Goal: Task Accomplishment & Management: Manage account settings

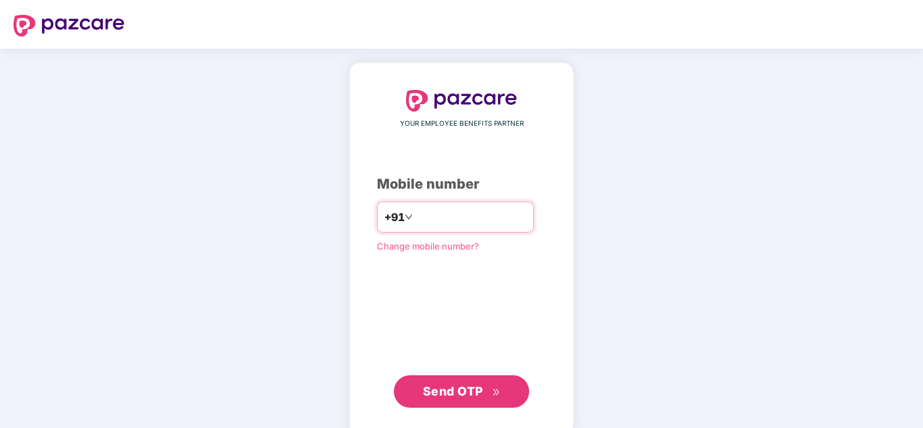
type input "**********"
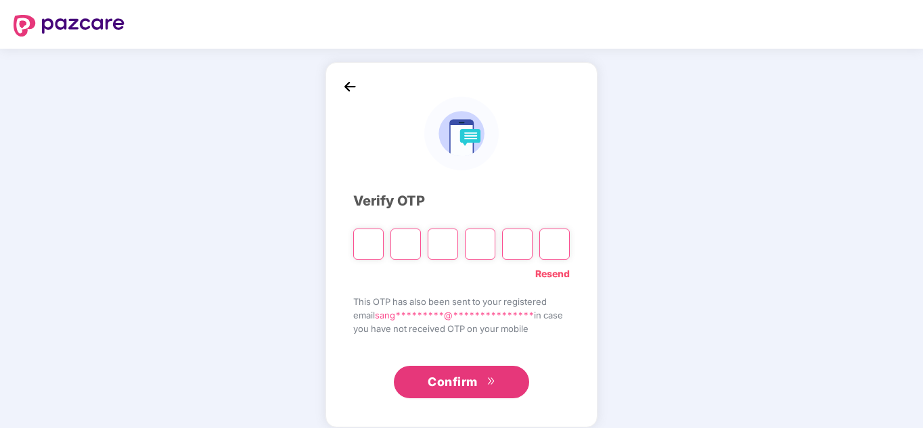
type input "*"
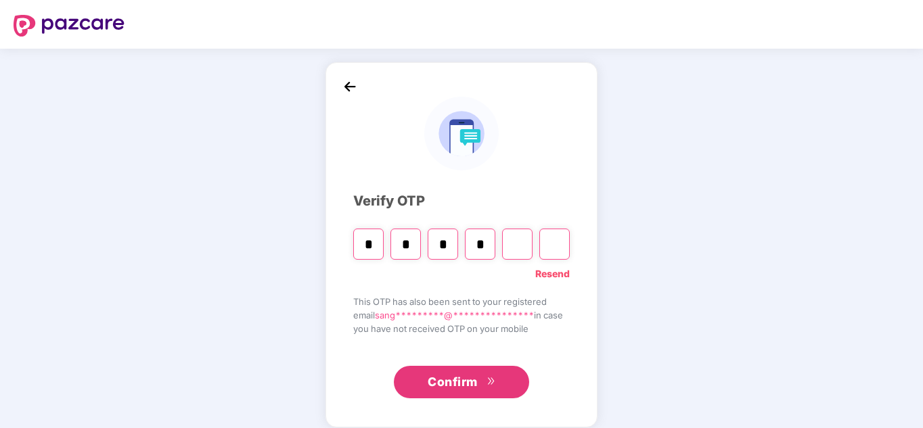
type input "*"
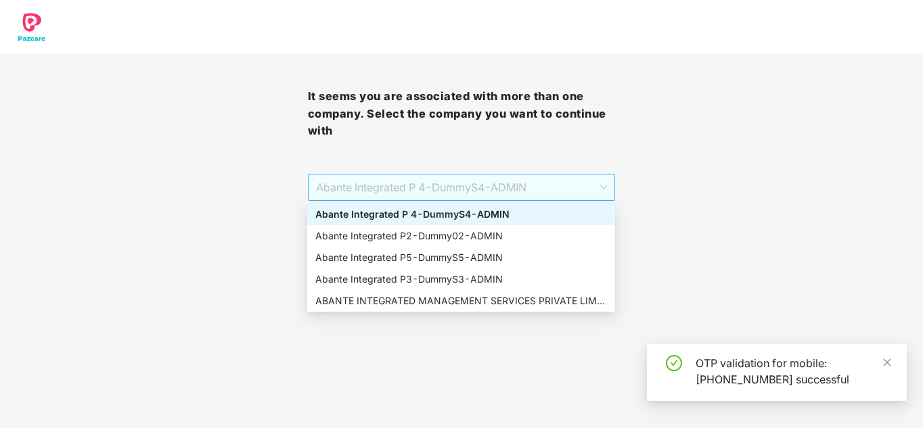
click at [485, 185] on span "Abante Integrated P 4 - DummyS4 - ADMIN" at bounding box center [462, 188] width 292 height 26
click at [450, 302] on div "ABANTE INTEGRATED MANAGEMENT SERVICES PRIVATE LIMITED - 660 - ADMIN" at bounding box center [461, 301] width 292 height 15
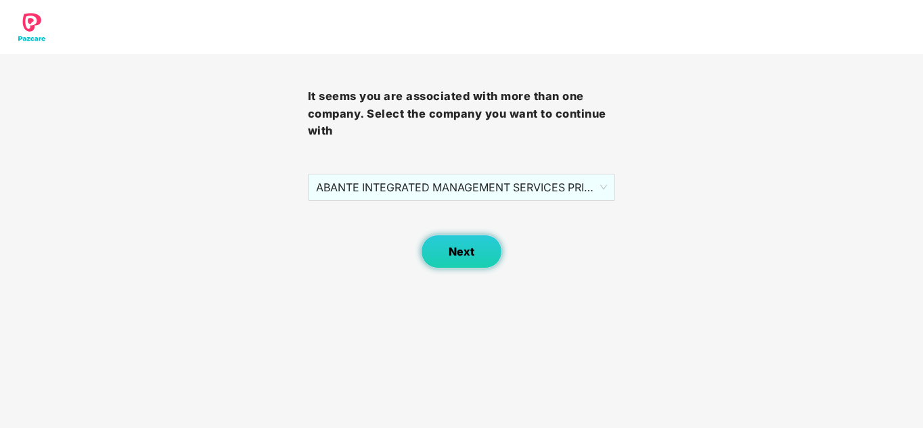
click at [469, 249] on span "Next" at bounding box center [461, 252] width 26 height 13
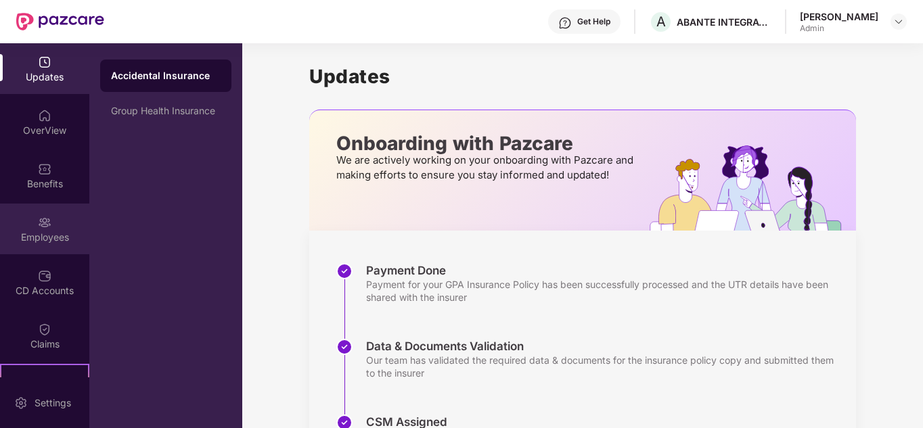
click at [37, 235] on div "Employees" at bounding box center [44, 238] width 89 height 14
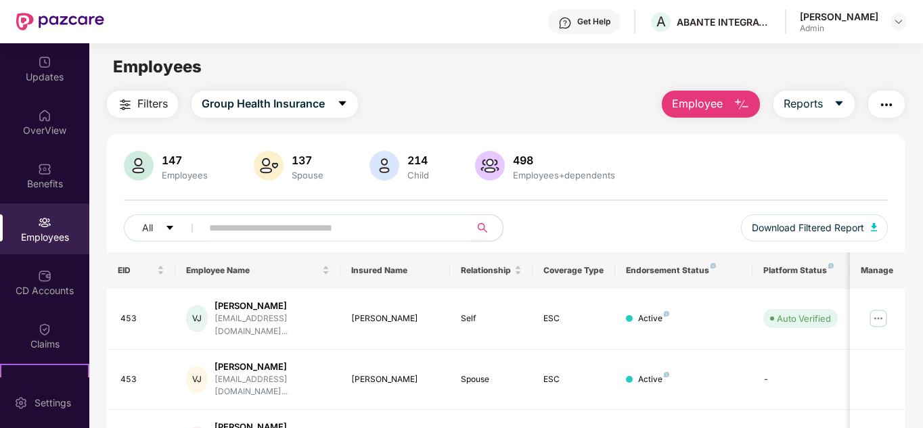
click at [365, 233] on input "text" at bounding box center [330, 228] width 243 height 20
type input "****"
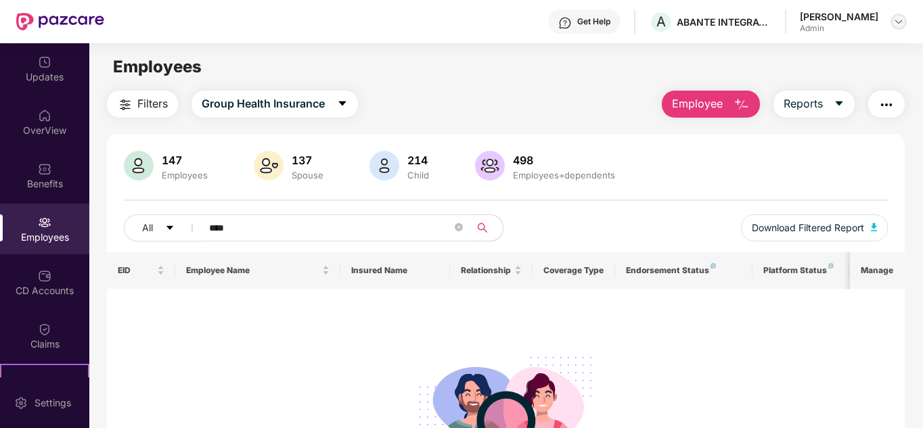
click at [900, 21] on img at bounding box center [898, 21] width 11 height 11
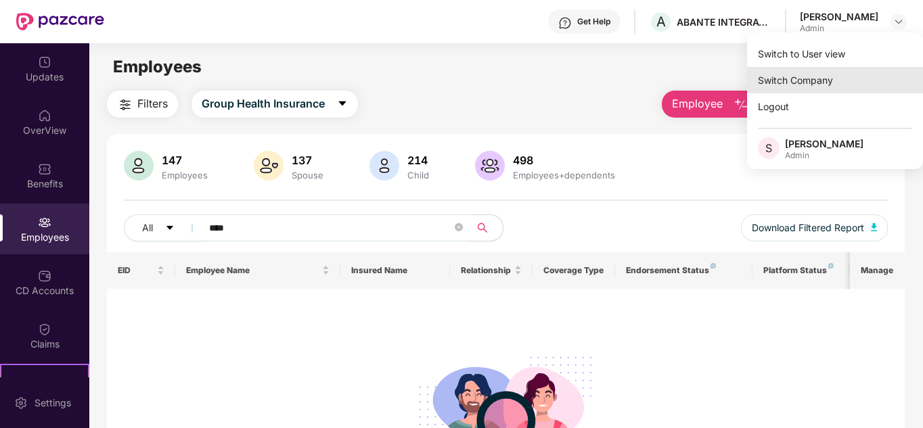
click at [833, 78] on div "Switch Company" at bounding box center [835, 80] width 176 height 26
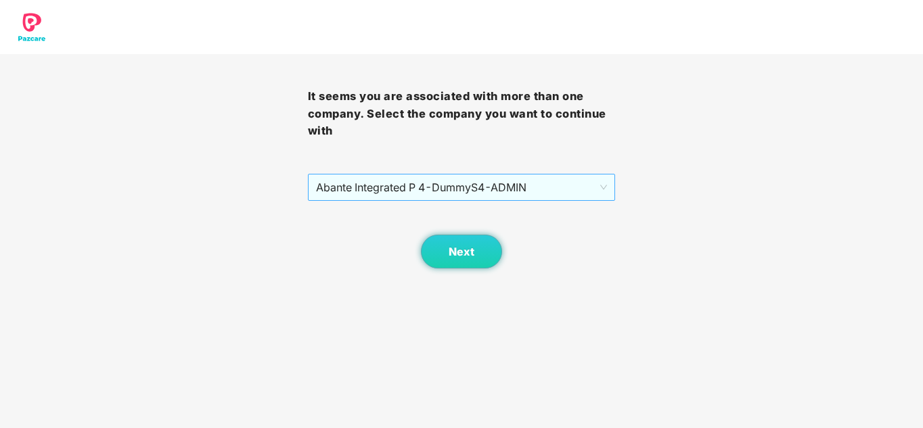
click at [461, 178] on span "Abante Integrated P 4 - DummyS4 - ADMIN" at bounding box center [462, 188] width 292 height 26
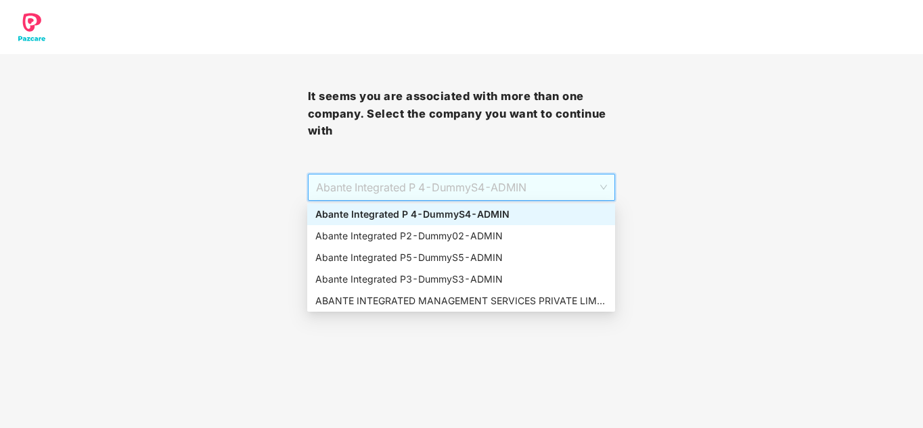
click at [432, 215] on div "Abante Integrated P 4 - DummyS4 - ADMIN" at bounding box center [461, 214] width 292 height 15
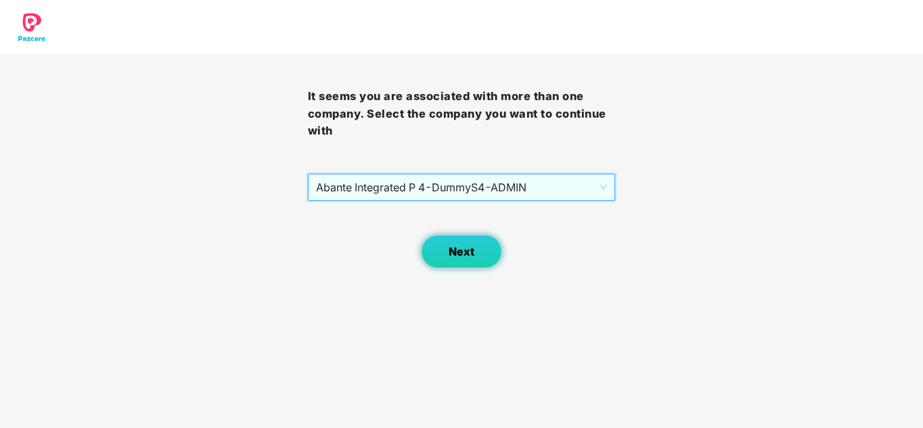
click at [470, 249] on span "Next" at bounding box center [461, 252] width 26 height 13
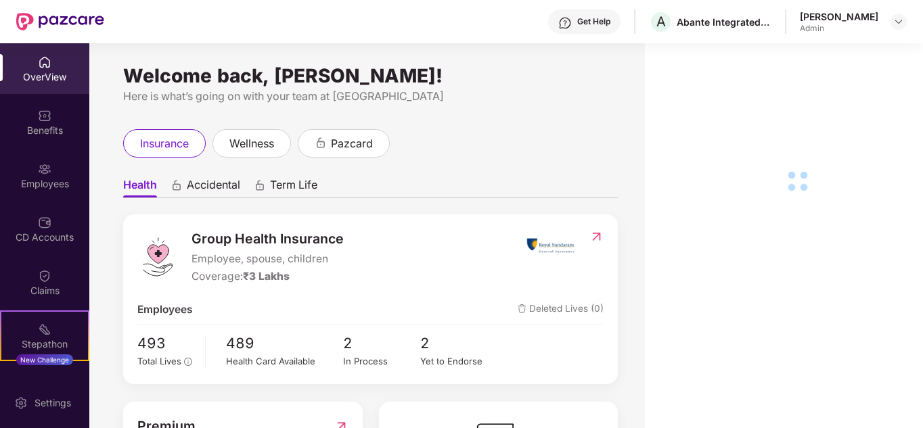
click at [45, 175] on img at bounding box center [45, 169] width 14 height 14
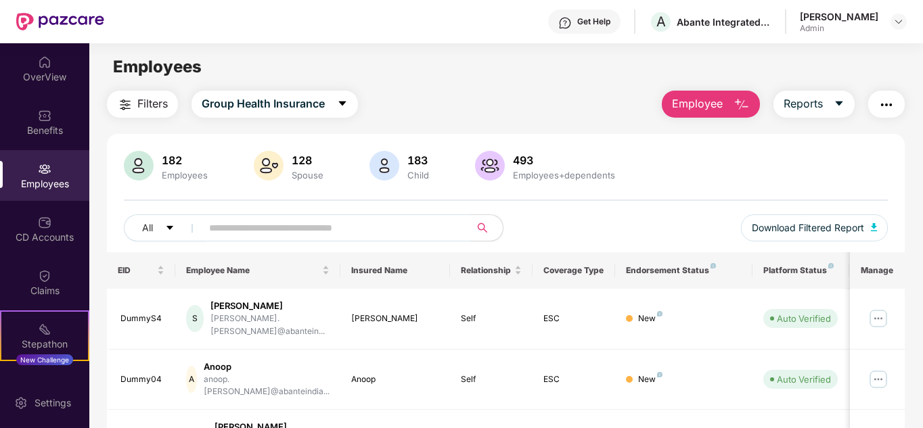
click at [303, 237] on input "text" at bounding box center [330, 228] width 243 height 20
type input "****"
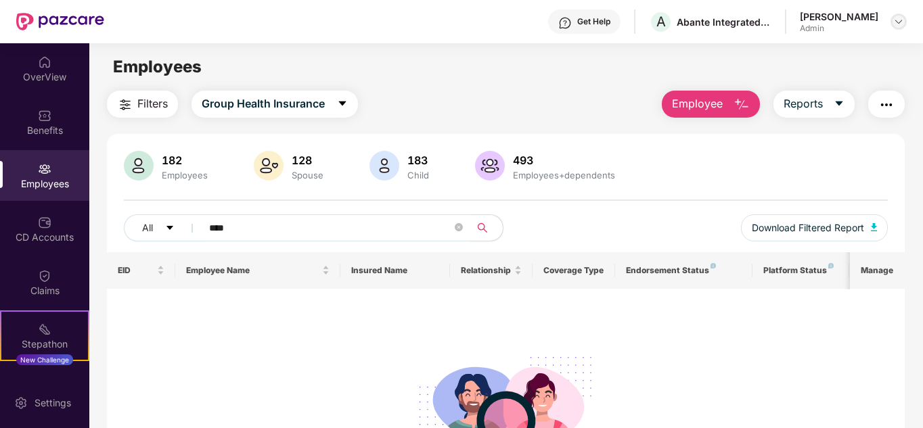
click at [893, 16] on img at bounding box center [898, 21] width 11 height 11
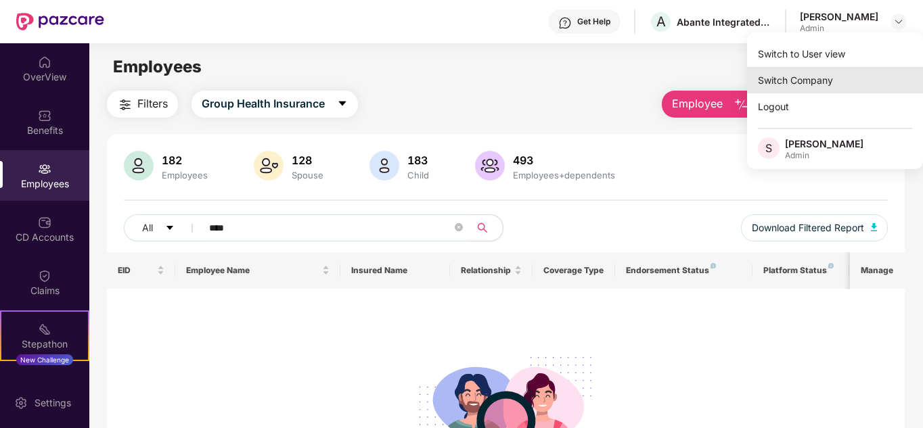
click at [806, 75] on div "Switch Company" at bounding box center [835, 80] width 176 height 26
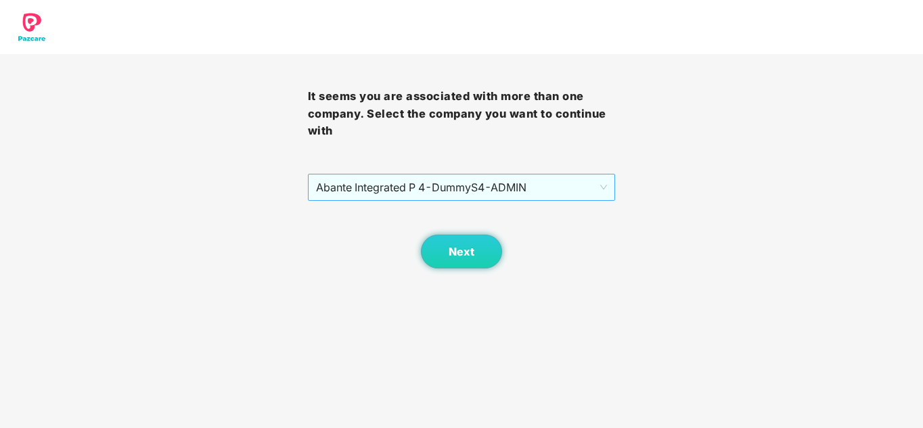
click at [397, 175] on span "Abante Integrated P 4 - DummyS4 - ADMIN" at bounding box center [462, 188] width 292 height 26
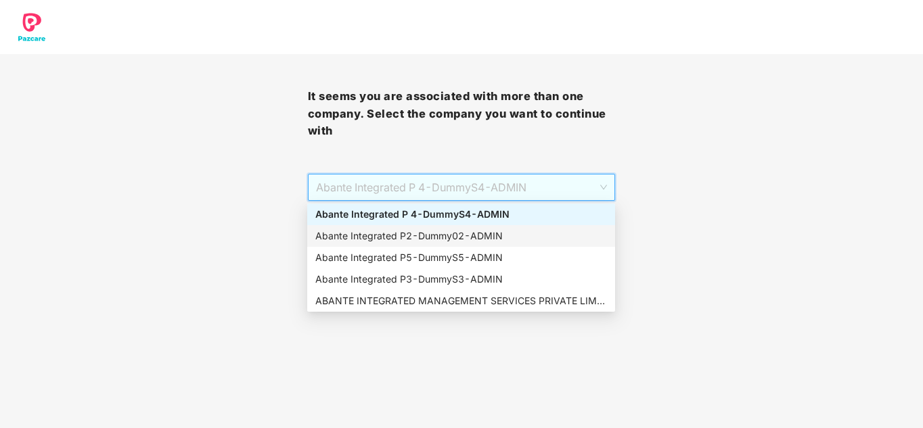
click at [377, 237] on div "Abante Integrated P2 - Dummy02 - ADMIN" at bounding box center [461, 236] width 292 height 15
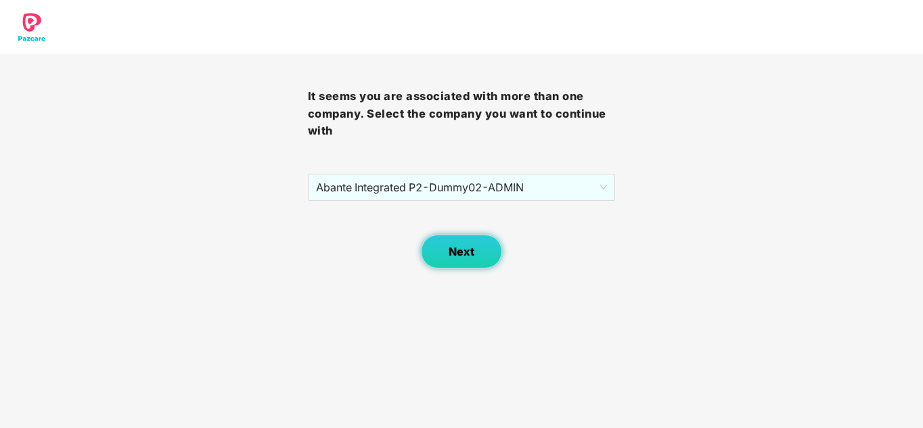
click at [463, 246] on span "Next" at bounding box center [461, 252] width 26 height 13
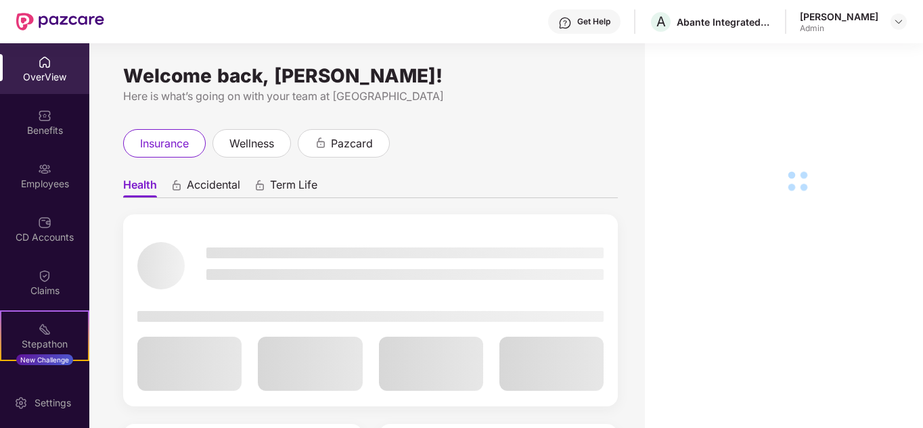
click at [38, 167] on img at bounding box center [45, 169] width 14 height 14
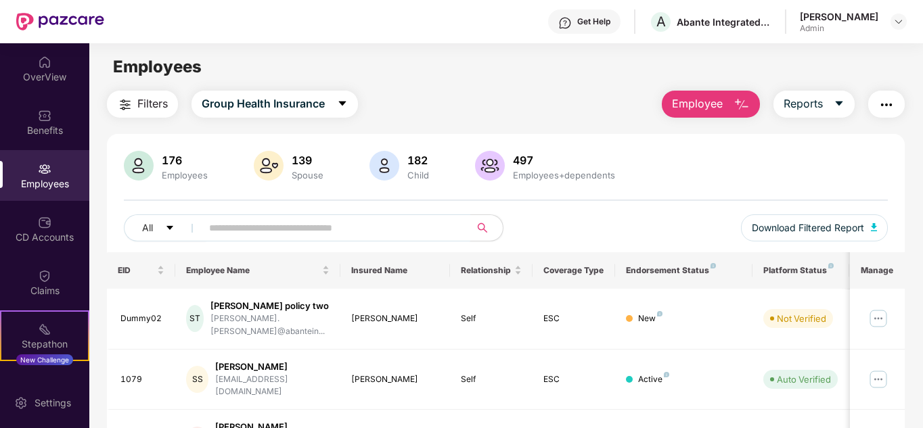
click at [225, 233] on input "text" at bounding box center [330, 228] width 243 height 20
type input "****"
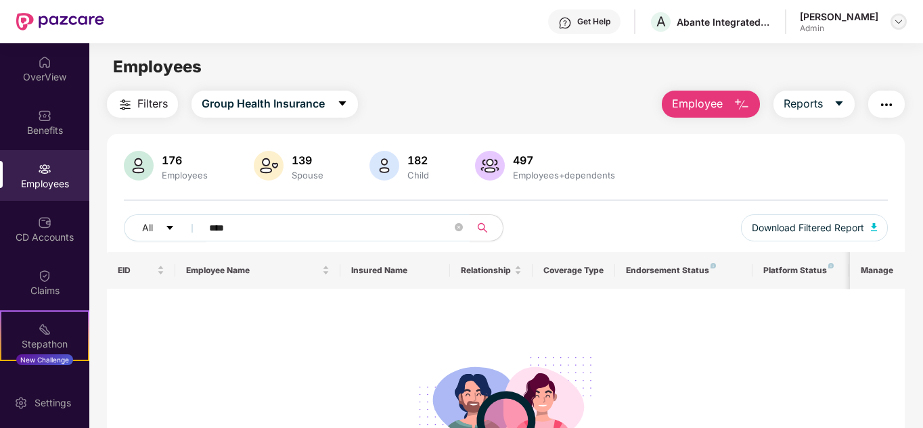
click at [900, 14] on div at bounding box center [898, 22] width 16 height 16
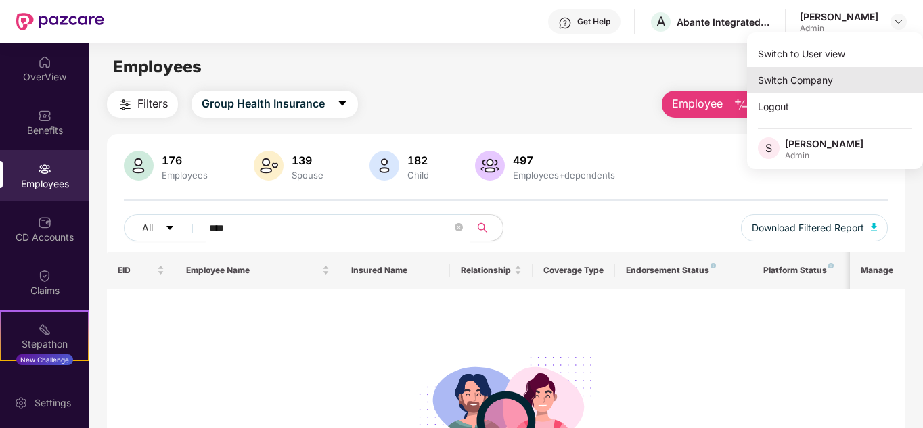
click at [832, 74] on div "Switch Company" at bounding box center [835, 80] width 176 height 26
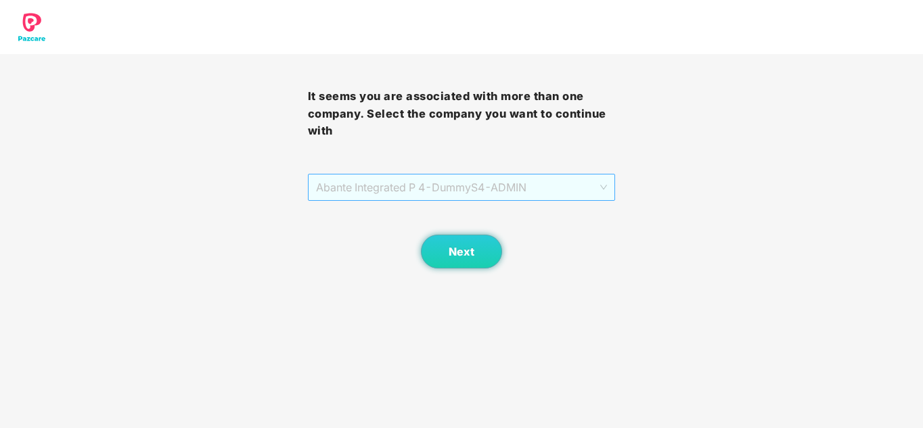
click at [403, 188] on span "Abante Integrated P 4 - DummyS4 - ADMIN" at bounding box center [462, 188] width 292 height 26
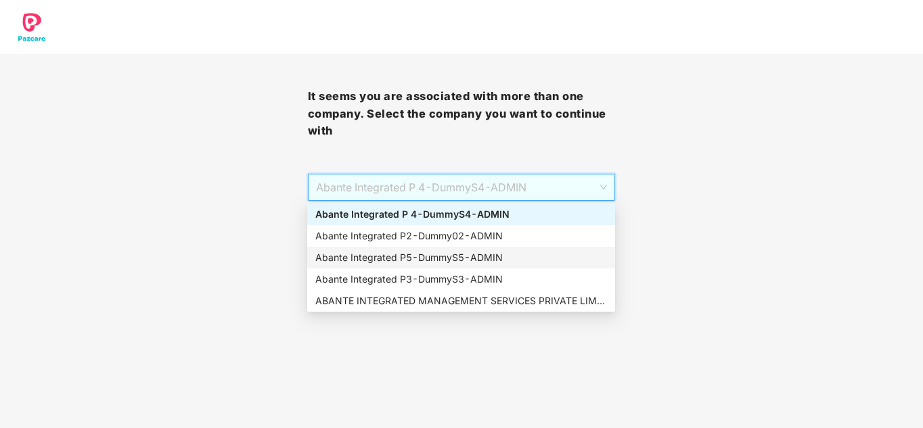
click at [372, 255] on div "Abante Integrated P5 - DummyS5 - ADMIN" at bounding box center [461, 257] width 292 height 15
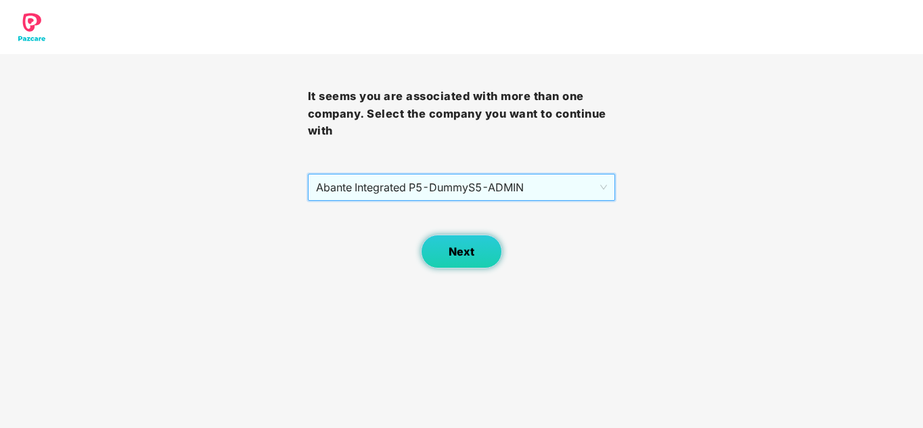
click at [466, 252] on span "Next" at bounding box center [461, 252] width 26 height 13
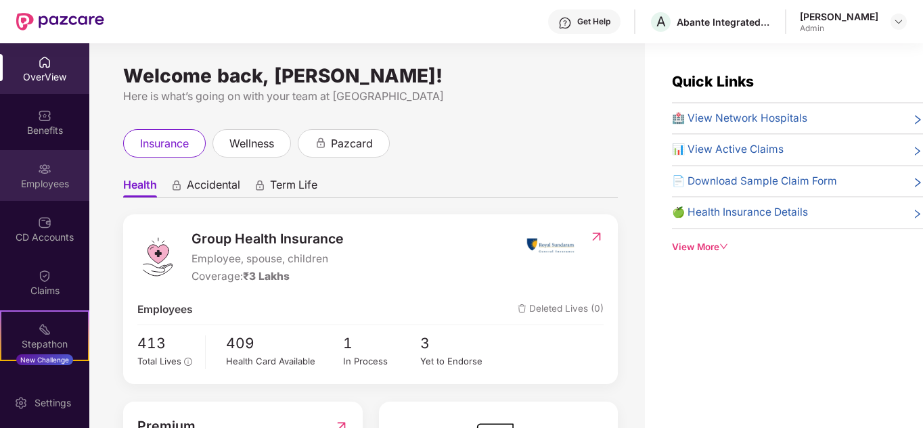
click at [43, 164] on img at bounding box center [45, 169] width 14 height 14
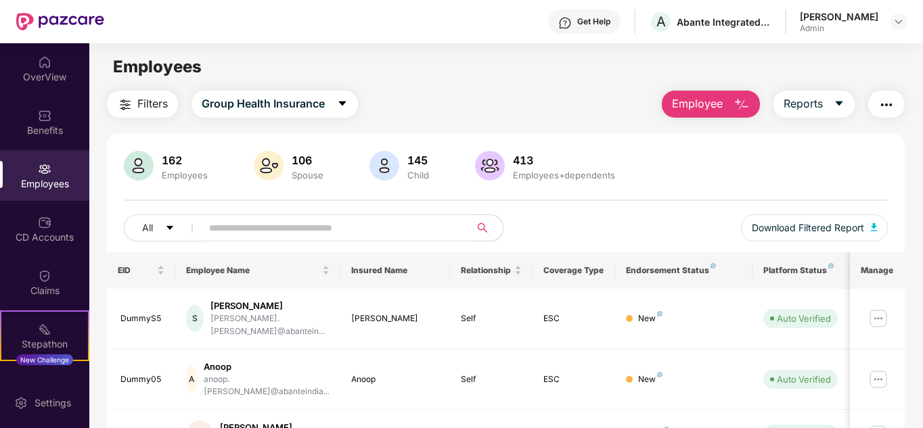
click at [283, 233] on input "text" at bounding box center [330, 228] width 243 height 20
type input "****"
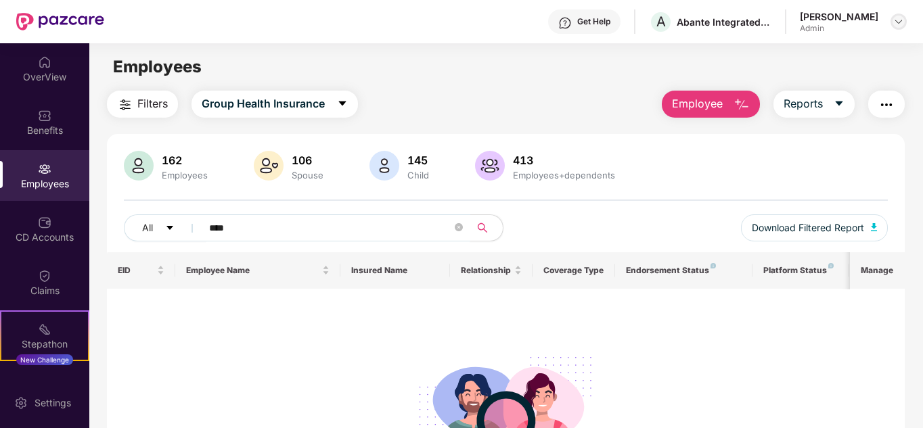
click at [901, 20] on img at bounding box center [898, 21] width 11 height 11
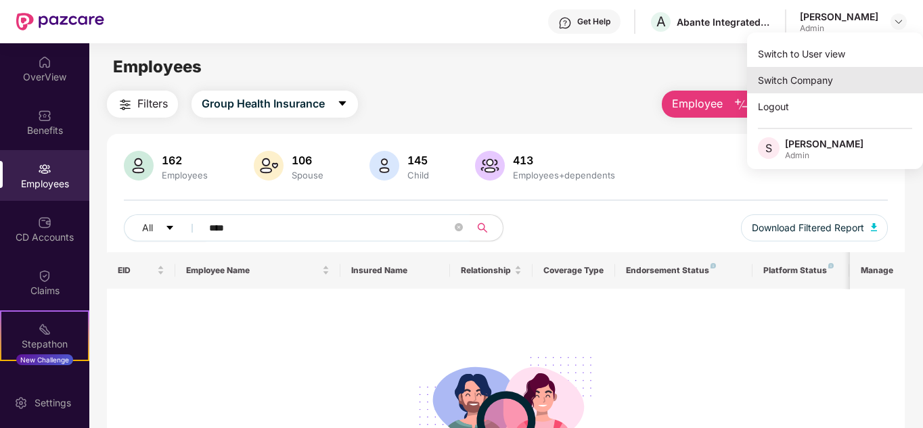
click at [824, 85] on div "Switch Company" at bounding box center [835, 80] width 176 height 26
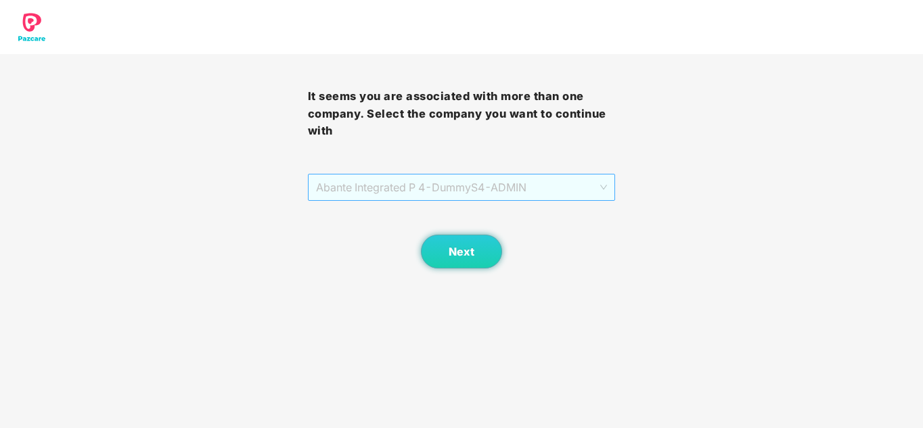
click at [496, 182] on span "Abante Integrated P 4 - DummyS4 - ADMIN" at bounding box center [462, 188] width 292 height 26
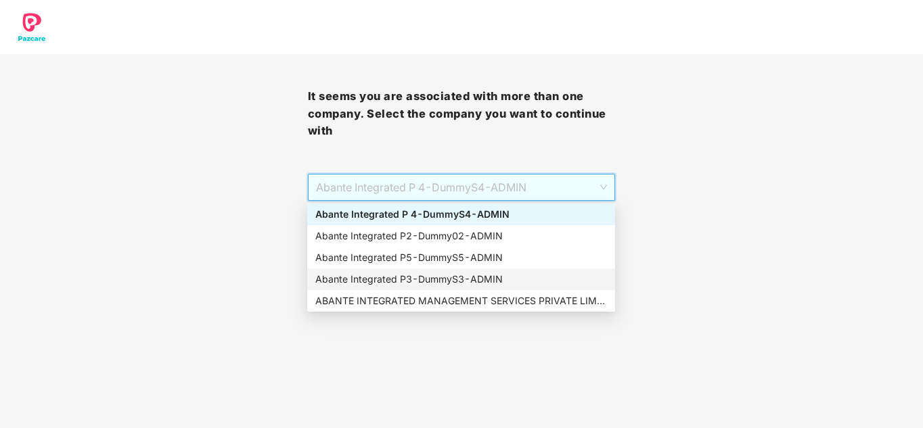
click at [467, 280] on div "Abante Integrated P3 - DummyS3 - ADMIN" at bounding box center [461, 279] width 292 height 15
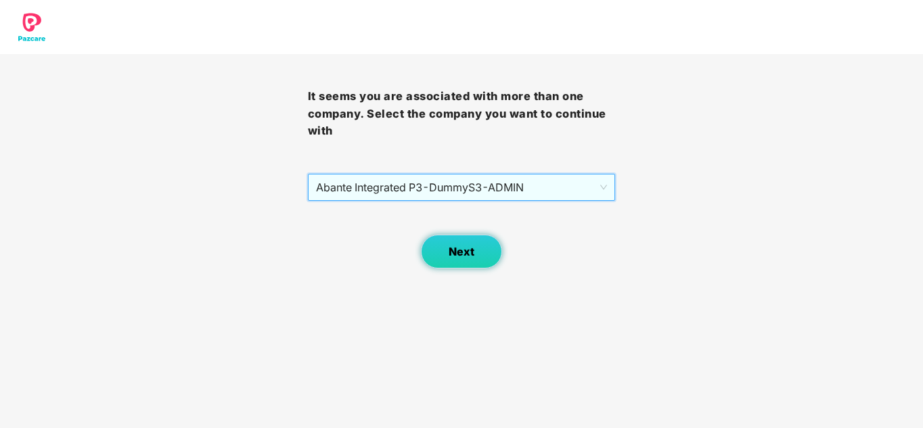
click at [465, 240] on button "Next" at bounding box center [461, 252] width 81 height 34
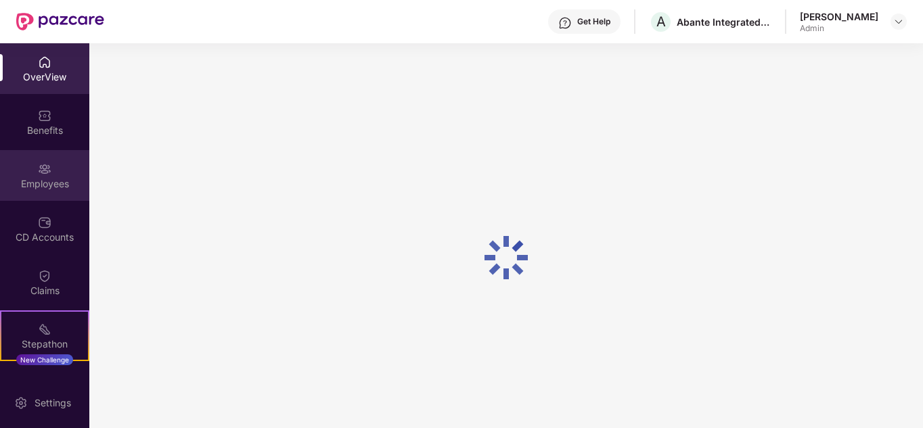
click at [47, 180] on div "Employees" at bounding box center [44, 184] width 89 height 14
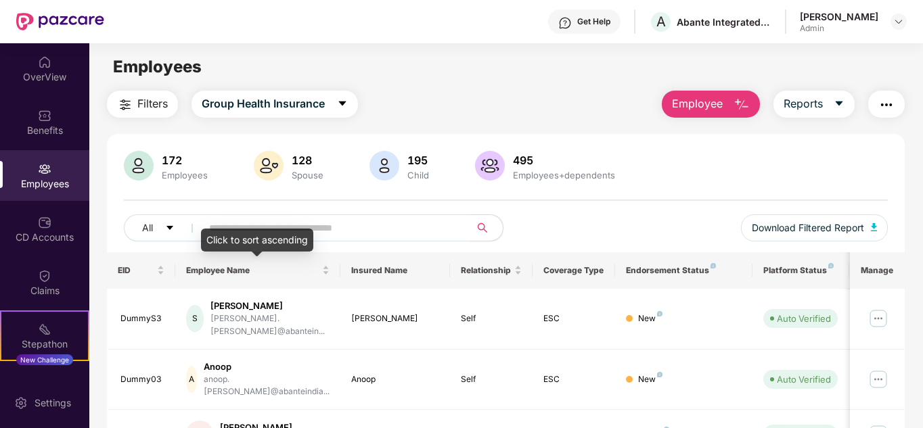
click at [237, 231] on div "Click to sort ascending" at bounding box center [257, 240] width 112 height 23
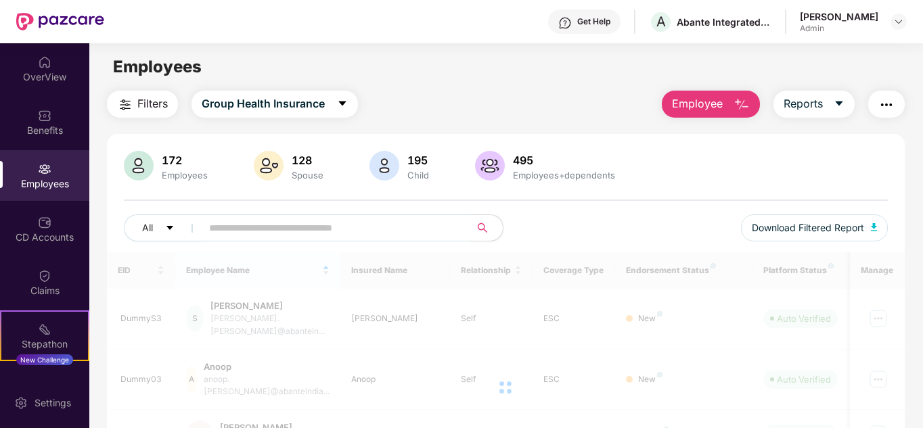
click at [242, 222] on input "text" at bounding box center [330, 228] width 243 height 20
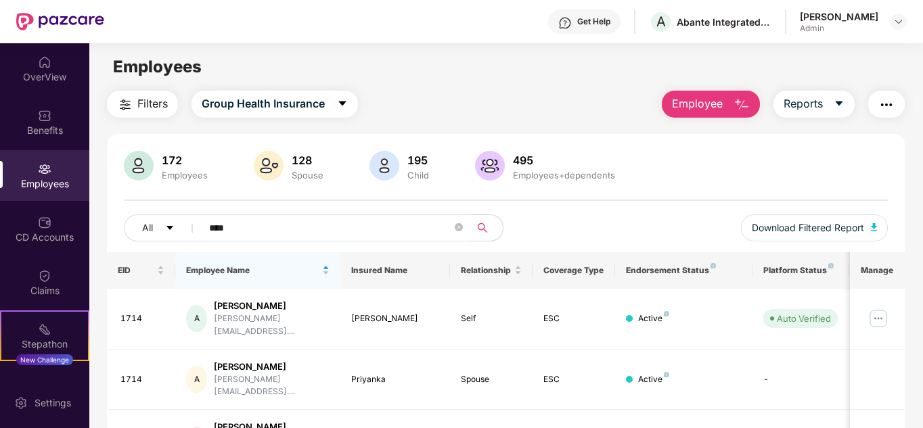
type input "****"
click at [885, 311] on img at bounding box center [878, 319] width 22 height 22
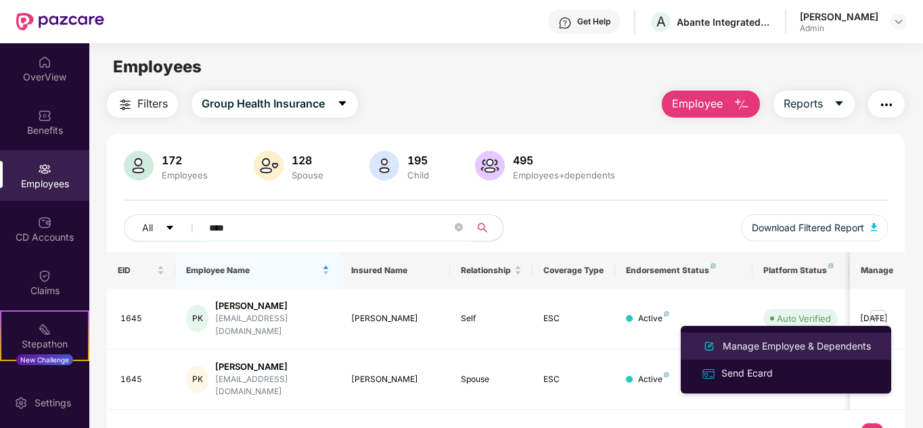
click at [751, 343] on div "Manage Employee & Dependents" at bounding box center [797, 346] width 154 height 15
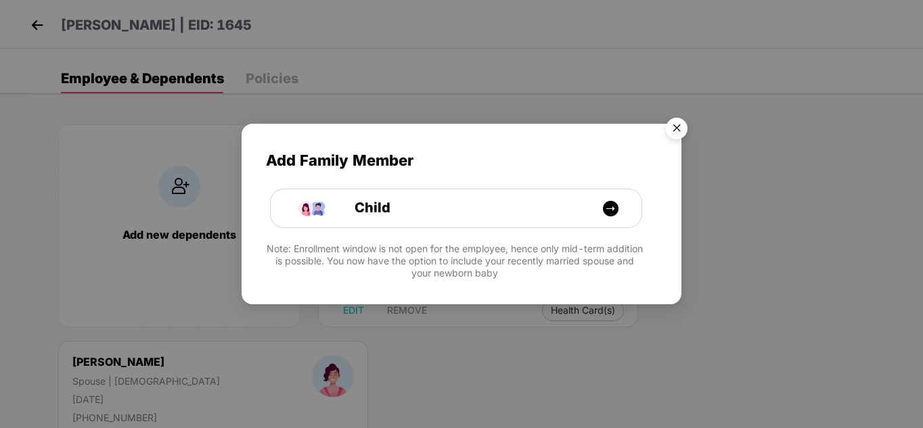
click at [681, 124] on img "Close" at bounding box center [676, 131] width 38 height 38
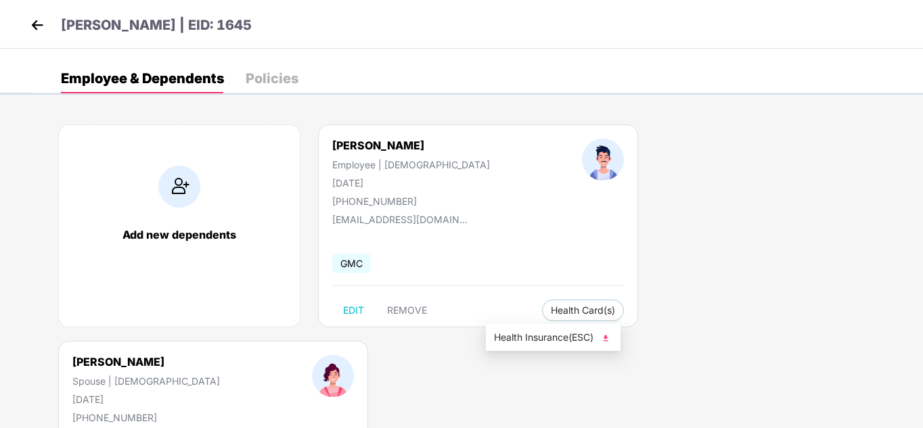
click at [607, 338] on img at bounding box center [606, 338] width 14 height 14
drag, startPoint x: 805, startPoint y: 302, endPoint x: 822, endPoint y: 315, distance: 21.7
click at [868, 338] on img at bounding box center [865, 338] width 14 height 14
click at [32, 24] on img at bounding box center [37, 25] width 20 height 20
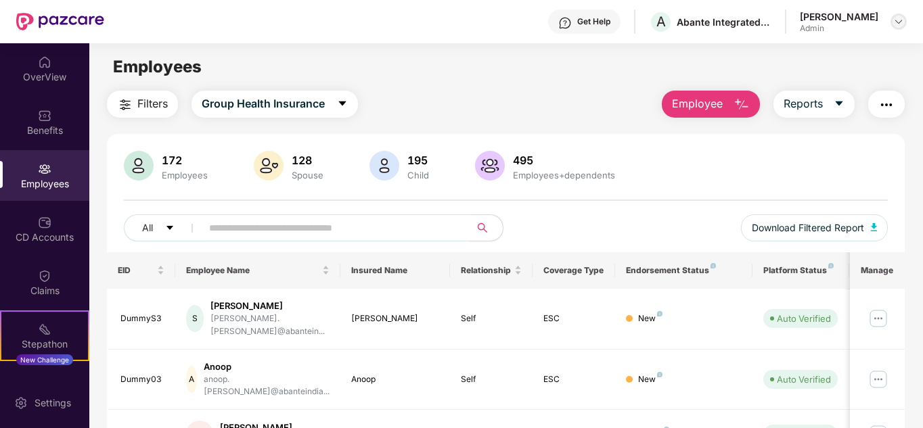
click at [903, 20] on img at bounding box center [898, 21] width 11 height 11
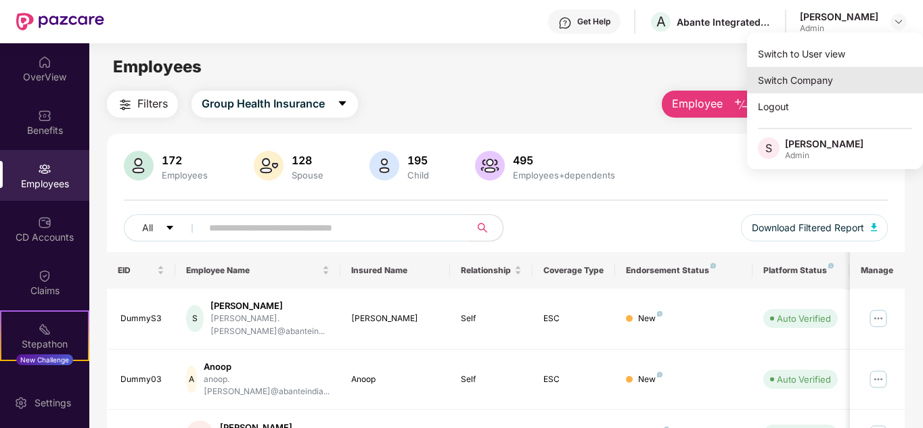
click at [801, 72] on div "Switch Company" at bounding box center [835, 80] width 176 height 26
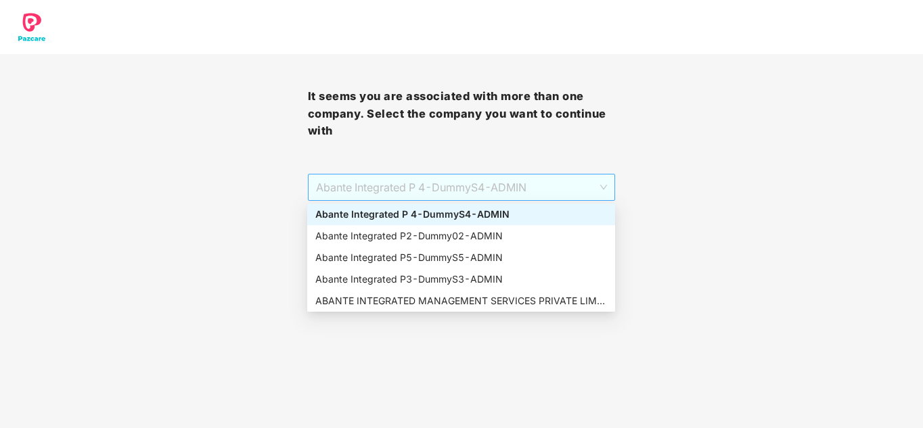
click at [453, 184] on span "Abante Integrated P 4 - DummyS4 - ADMIN" at bounding box center [462, 188] width 292 height 26
click at [432, 259] on div "Abante Integrated P5 - DummyS5 - ADMIN" at bounding box center [461, 257] width 292 height 15
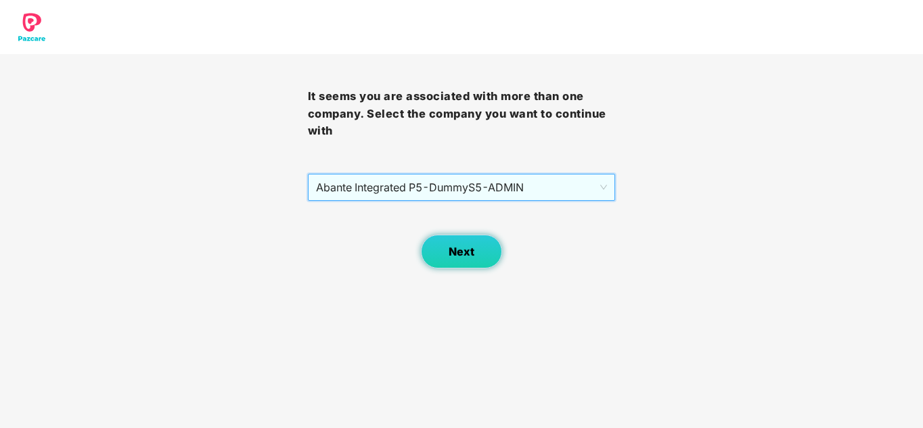
click at [452, 253] on span "Next" at bounding box center [461, 252] width 26 height 13
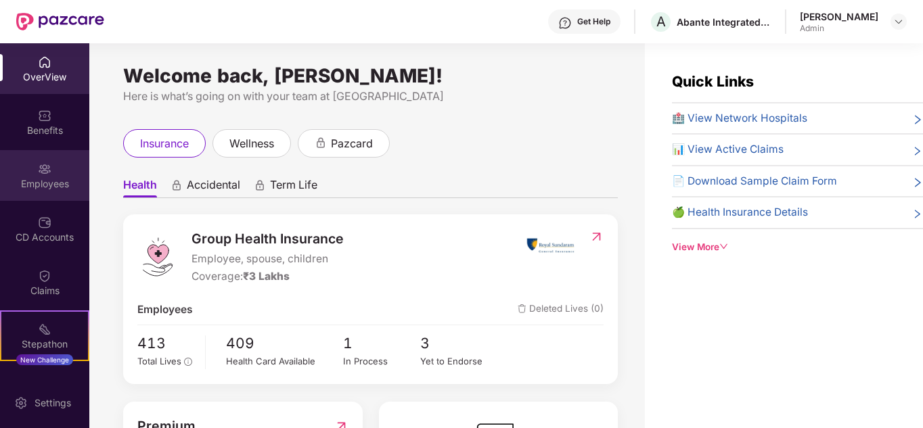
click at [52, 175] on div "Employees" at bounding box center [44, 175] width 89 height 51
